Goal: Information Seeking & Learning: Learn about a topic

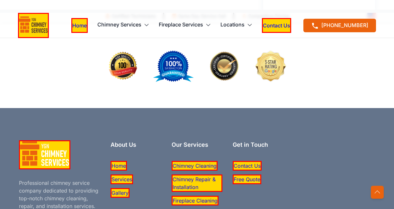
scroll to position [2080, 0]
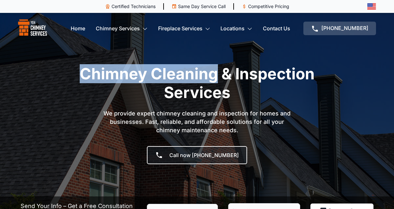
drag, startPoint x: 215, startPoint y: 76, endPoint x: 74, endPoint y: 76, distance: 140.9
click at [74, 76] on h1 "Chimney Cleaning & Inspection Services" at bounding box center [197, 82] width 251 height 37
copy h1 "Chimney Cleaning"
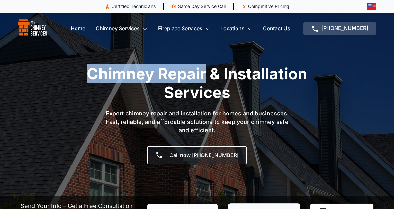
drag, startPoint x: 207, startPoint y: 73, endPoint x: 50, endPoint y: 77, distance: 156.8
click at [50, 77] on div "Chimney Repair & Installation Services Expert chimney repair and installation f…" at bounding box center [197, 120] width 367 height 112
copy h1 "Chimney Repair"
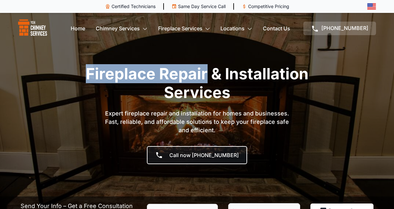
drag, startPoint x: 86, startPoint y: 73, endPoint x: 207, endPoint y: 74, distance: 121.3
click at [207, 74] on h1 "Fireplace Repair & Installation Services" at bounding box center [197, 82] width 251 height 37
copy h1 "Fireplace Repair"
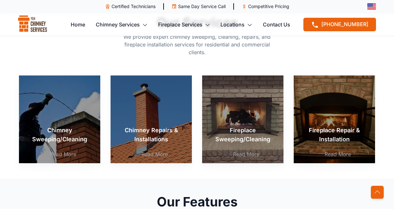
scroll to position [224, 0]
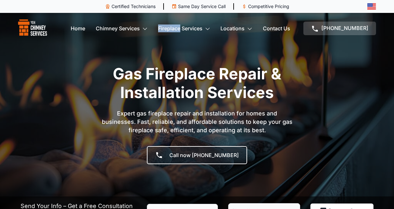
drag, startPoint x: 171, startPoint y: 28, endPoint x: 43, endPoint y: 3, distance: 130.2
click at [56, 51] on div "Certified Technicians Pro Techs Same Day Service Call Same Day Visit Competitiv…" at bounding box center [197, 104] width 394 height 209
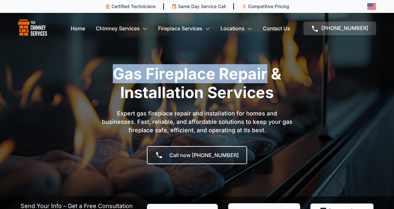
drag, startPoint x: 115, startPoint y: 73, endPoint x: 265, endPoint y: 70, distance: 150.9
click at [266, 72] on h1 "Gas Fireplace Repair & Installation Services" at bounding box center [197, 82] width 251 height 37
copy h1 "Gas Fireplace Repair"
